Goal: Information Seeking & Learning: Learn about a topic

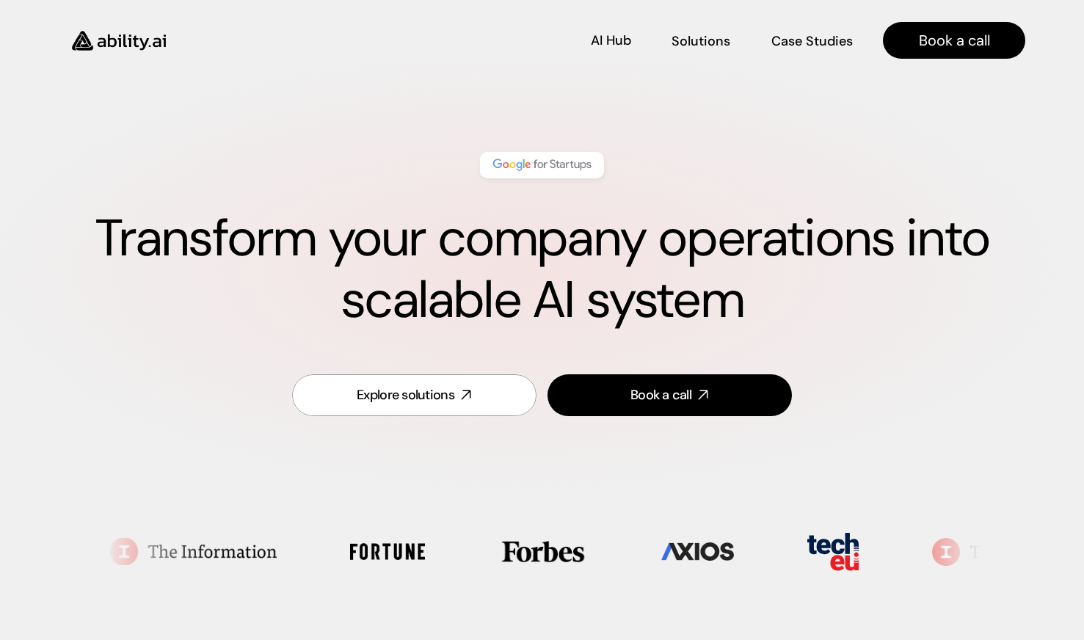
click at [614, 42] on div "AI Hub AI Hub" at bounding box center [611, 40] width 40 height 16
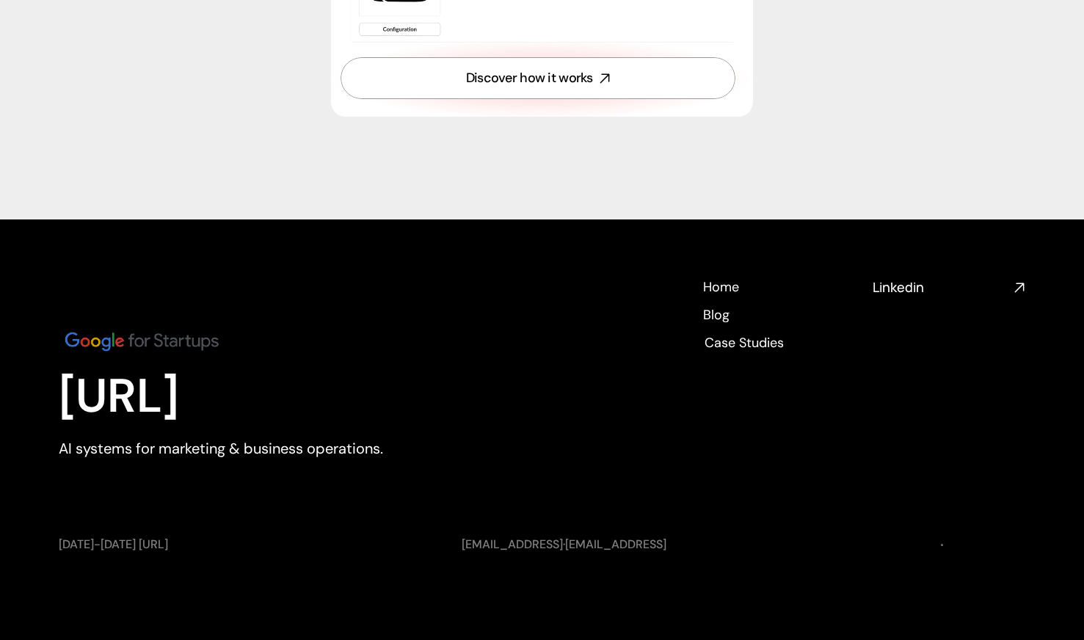
scroll to position [5370, 0]
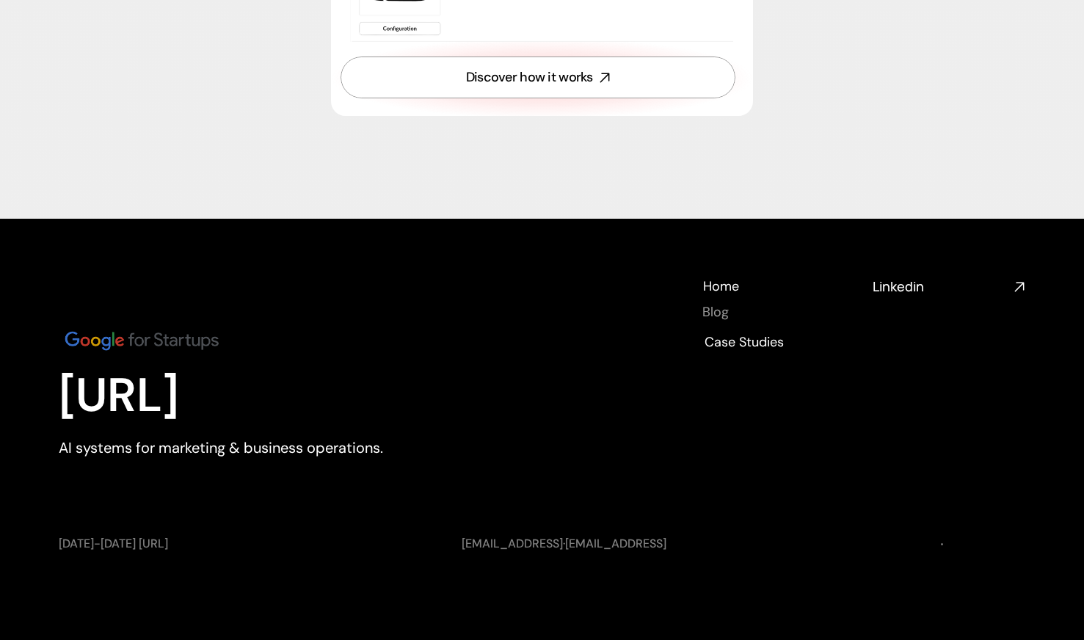
click at [713, 313] on h4 "Blog" at bounding box center [715, 312] width 26 height 18
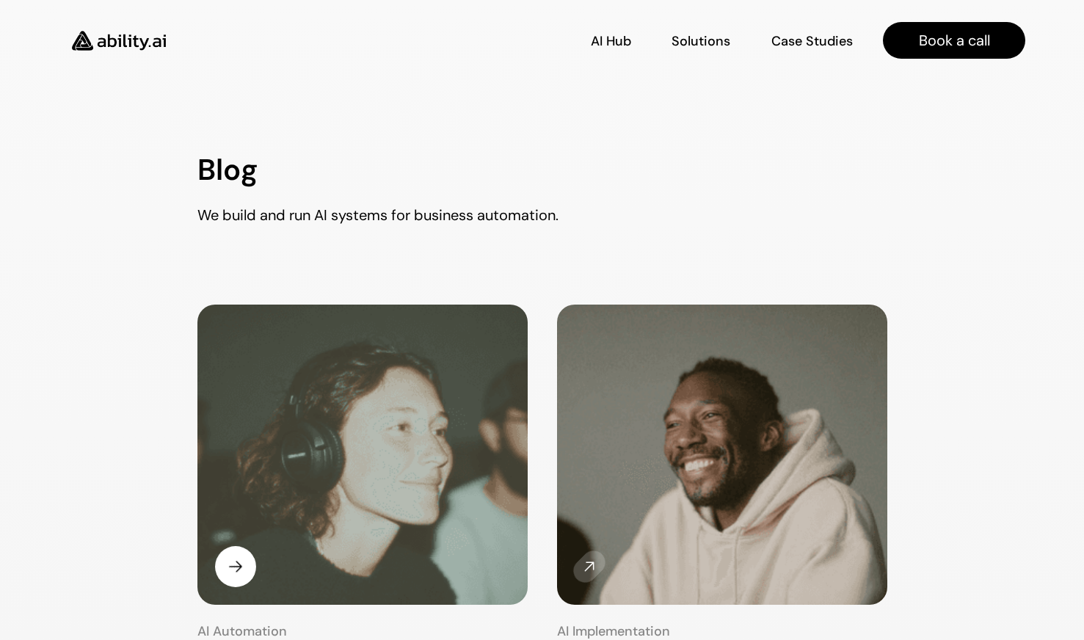
click at [423, 387] on img at bounding box center [362, 456] width 350 height 319
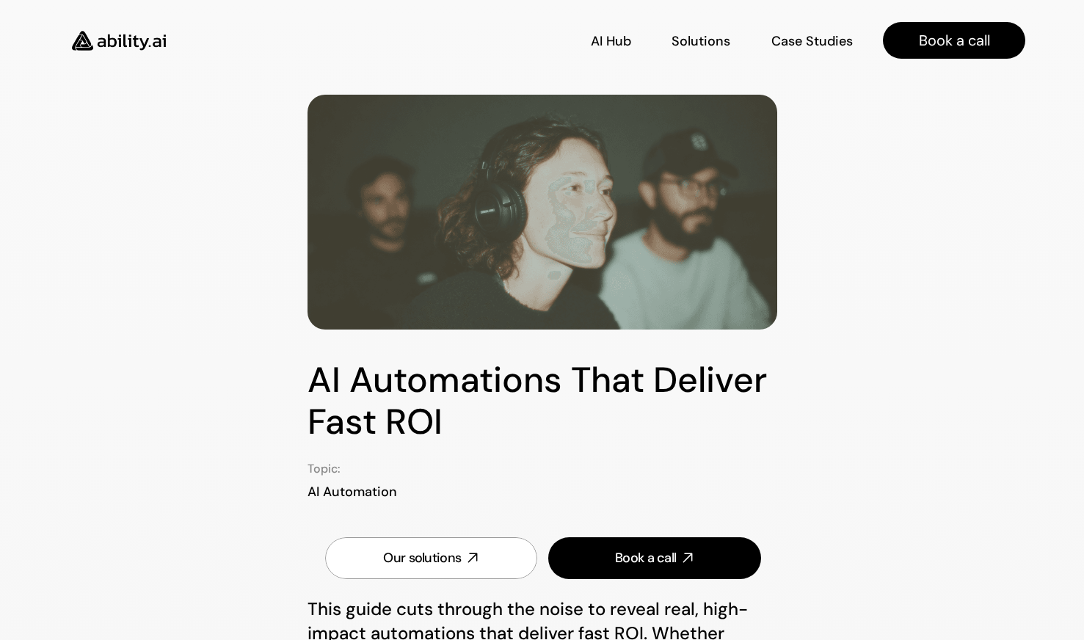
click at [114, 38] on img at bounding box center [119, 41] width 120 height 46
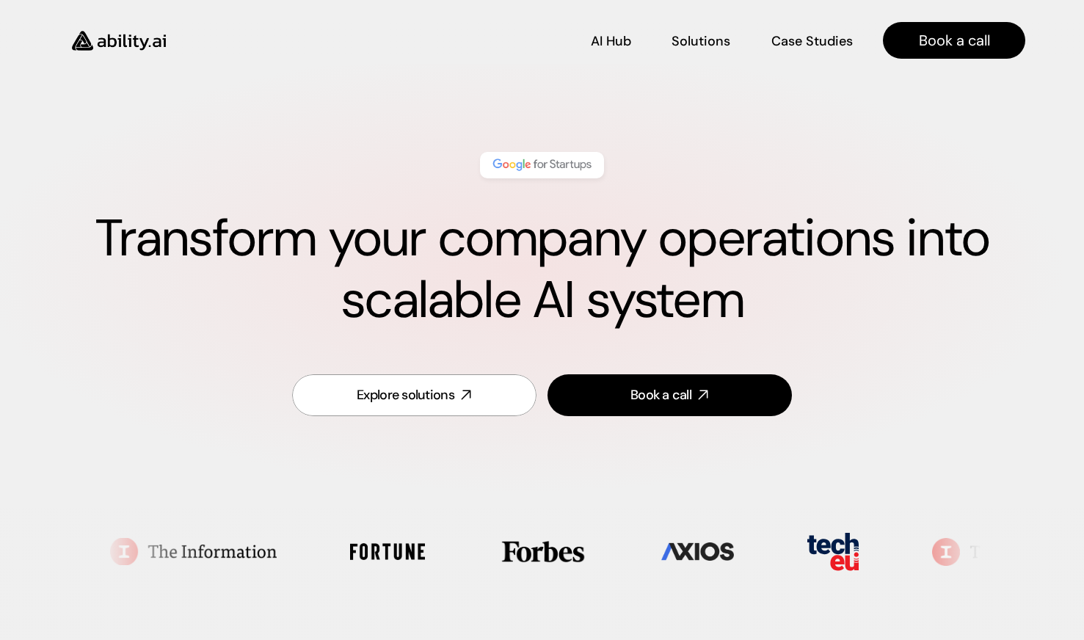
click at [137, 184] on div "Transform your company operations into scalable AI system" at bounding box center [542, 241] width 967 height 208
